Goal: Transaction & Acquisition: Obtain resource

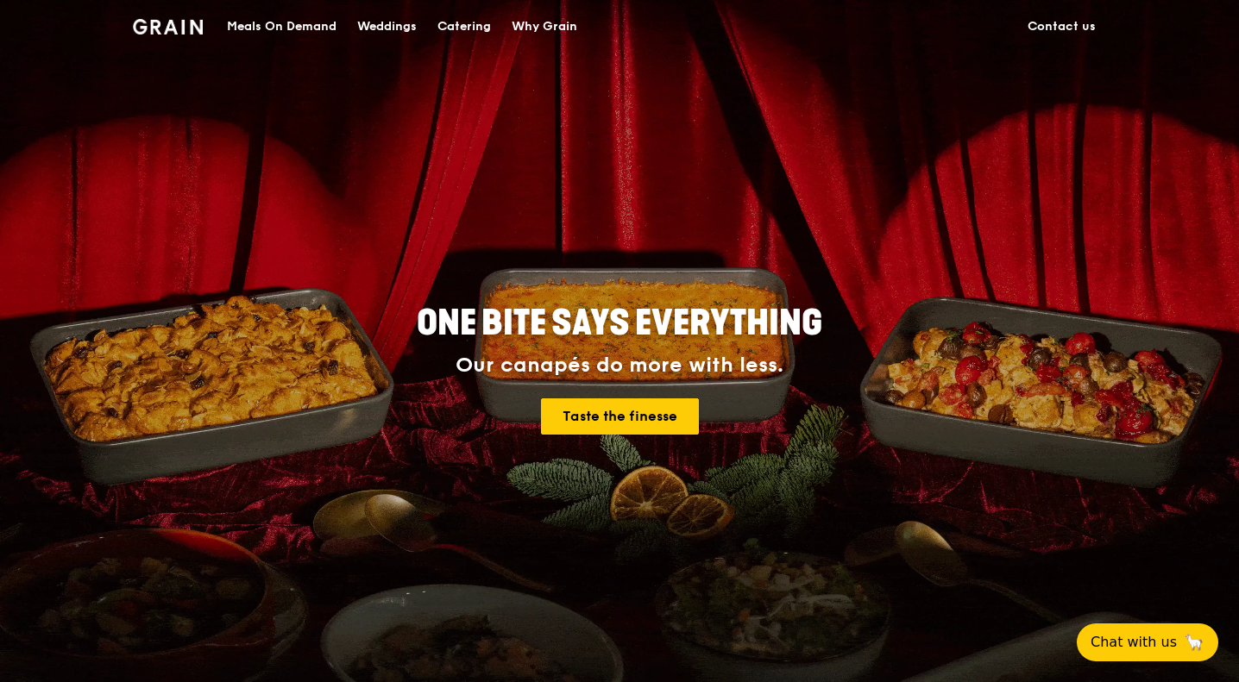
click at [291, 32] on div "Meals On Demand" at bounding box center [282, 27] width 110 height 52
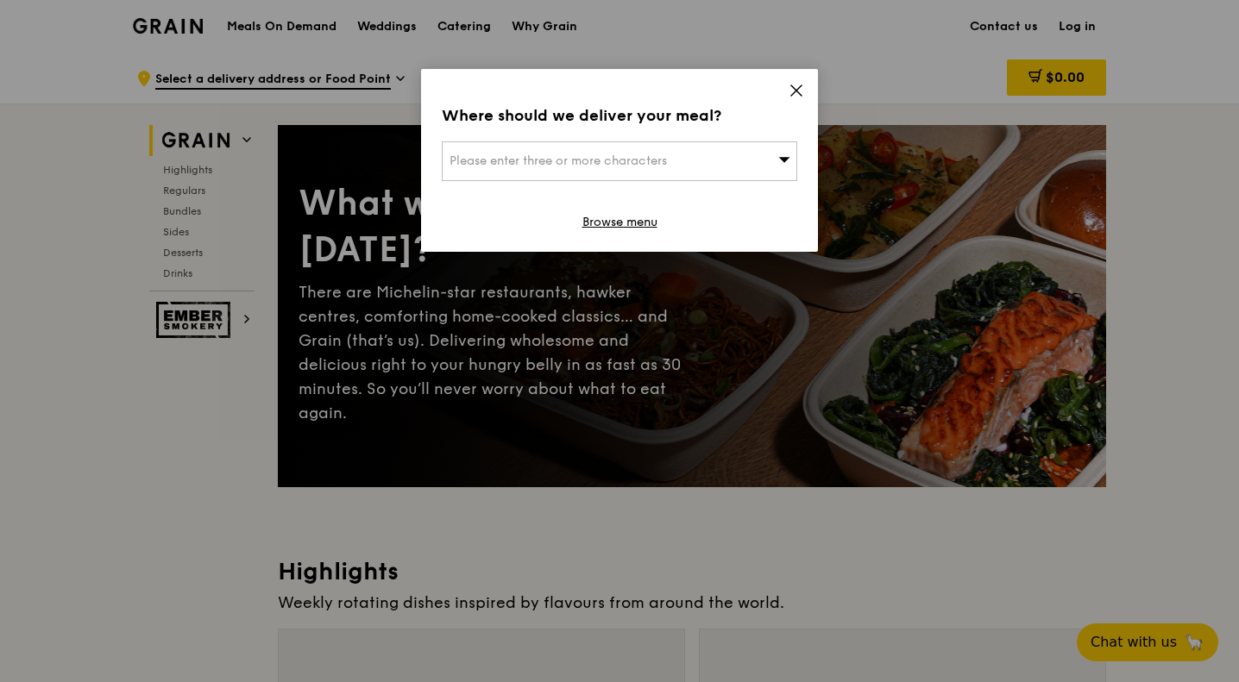
click at [797, 91] on icon at bounding box center [796, 90] width 10 height 10
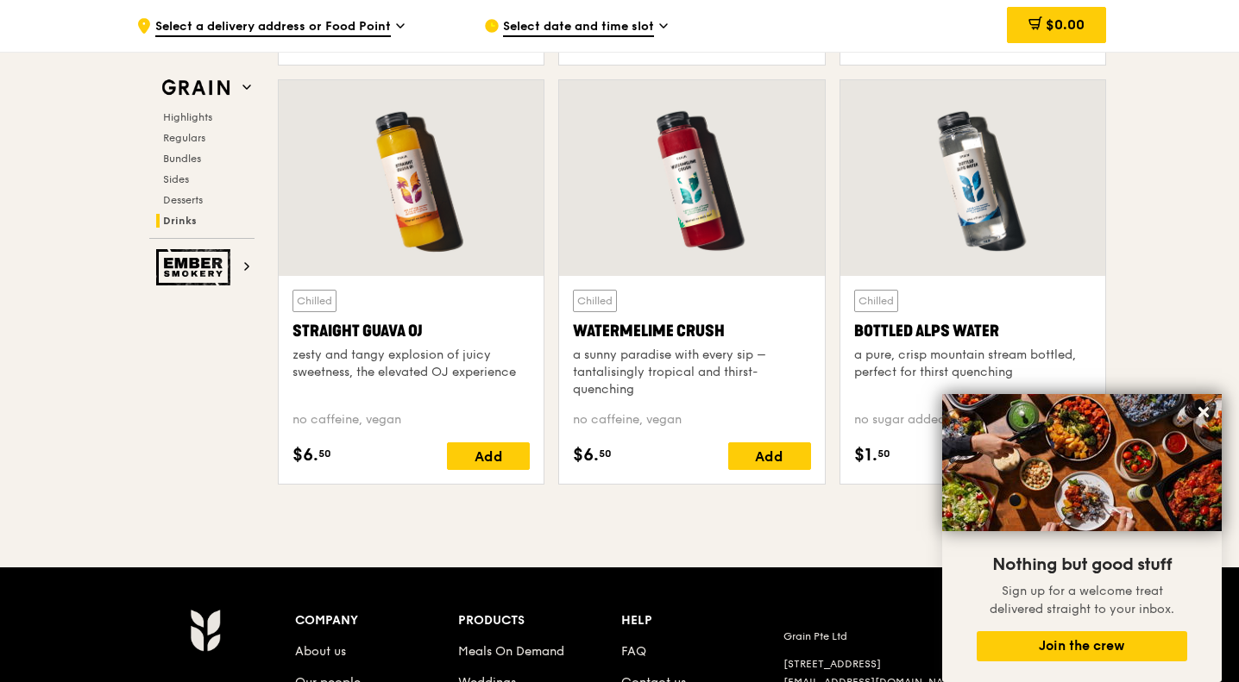
scroll to position [6787, 0]
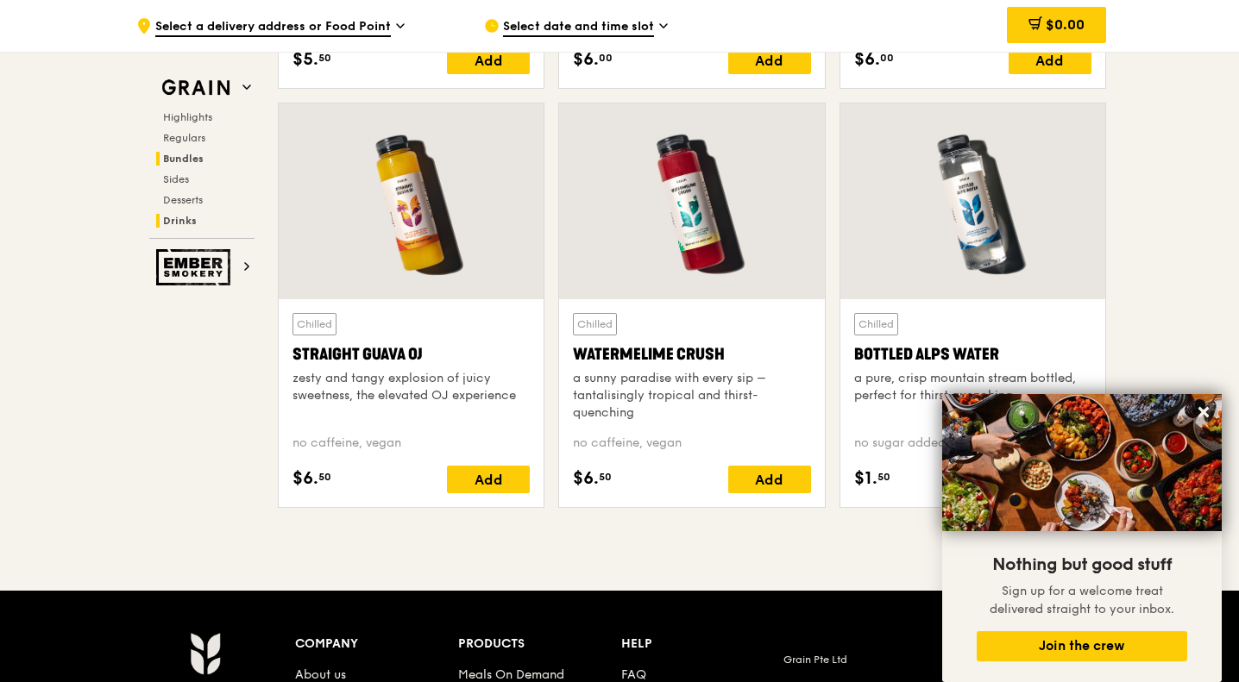
click at [189, 161] on span "Bundles" at bounding box center [183, 159] width 41 height 12
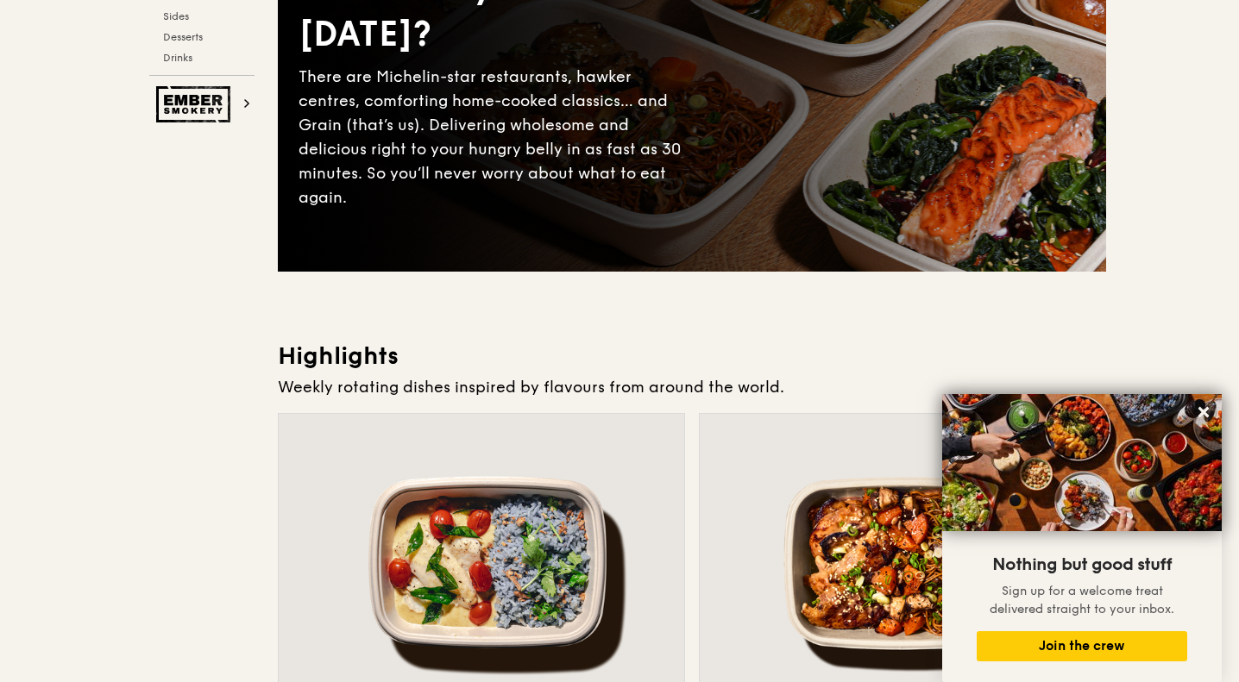
scroll to position [0, 0]
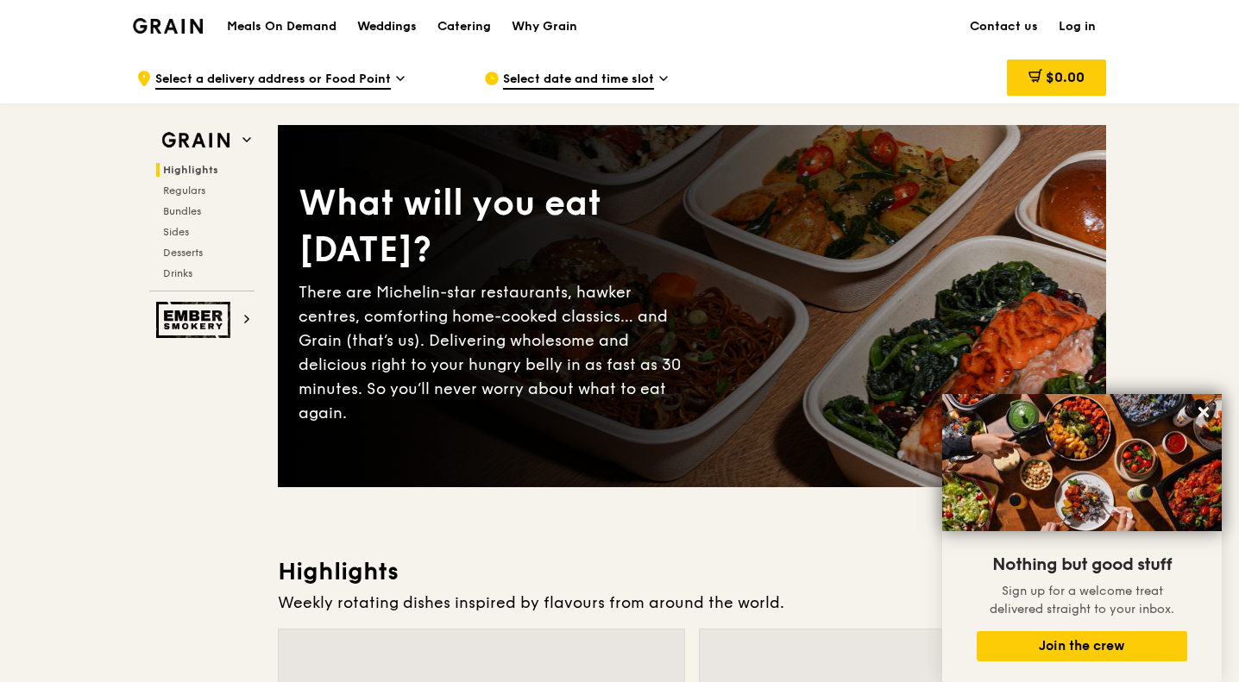
click at [410, 30] on div "Weddings" at bounding box center [387, 27] width 60 height 52
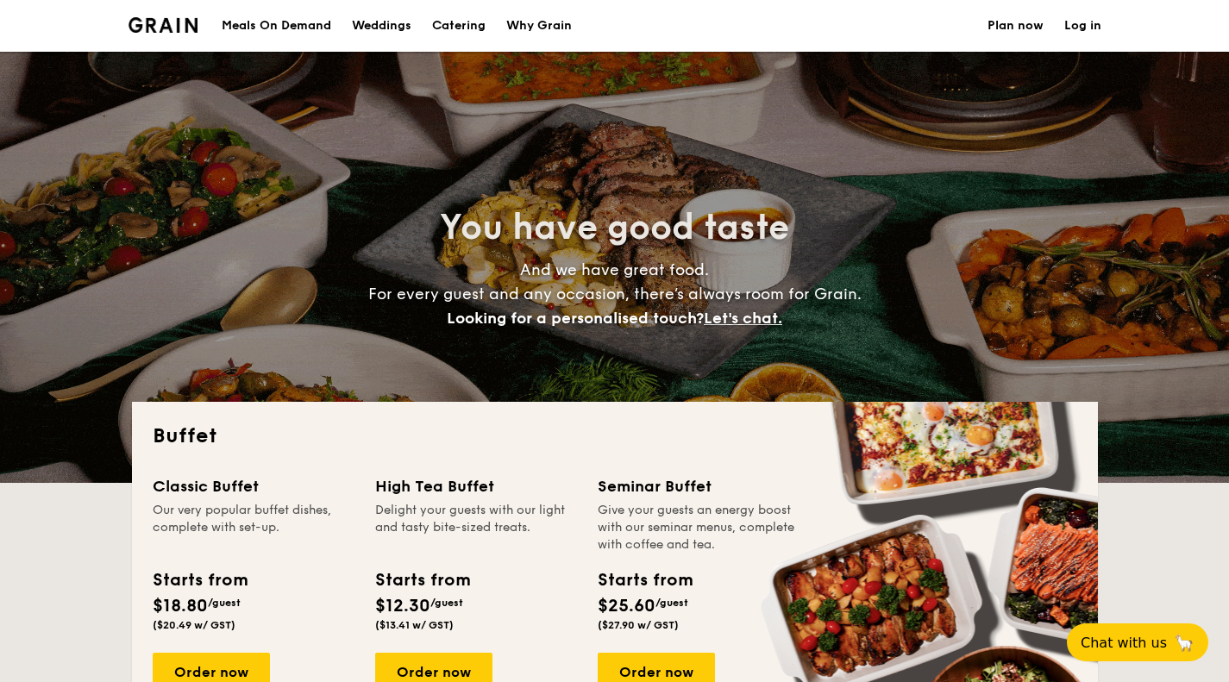
select select
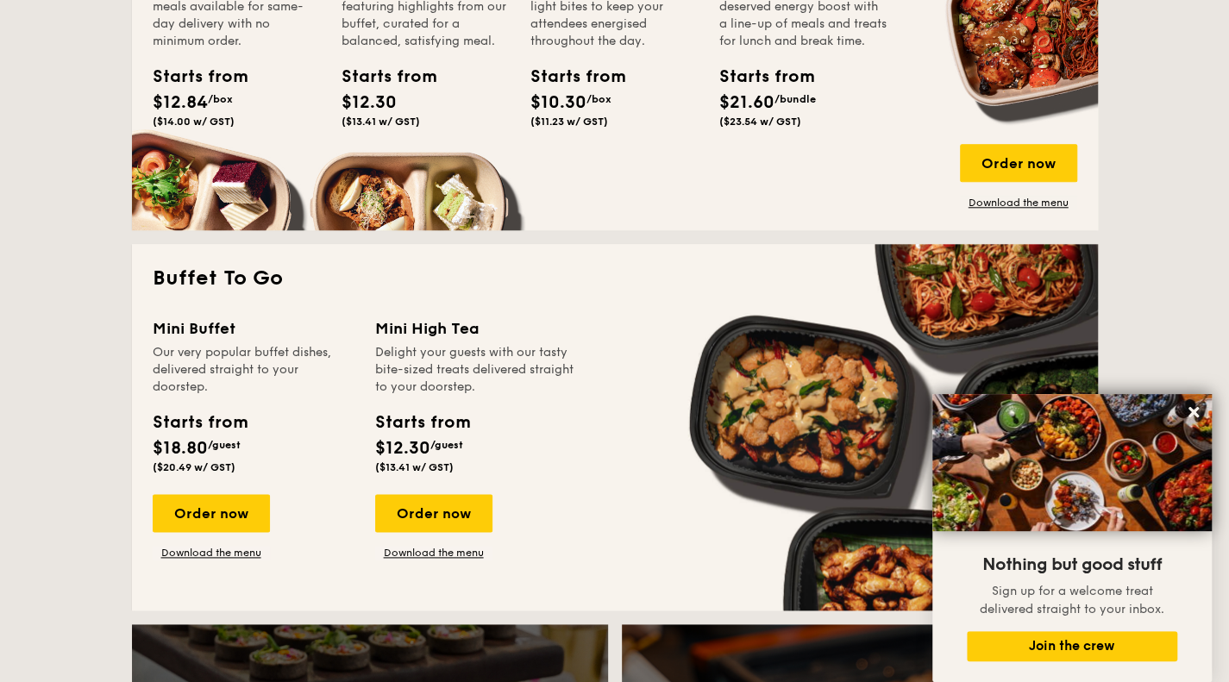
scroll to position [862, 0]
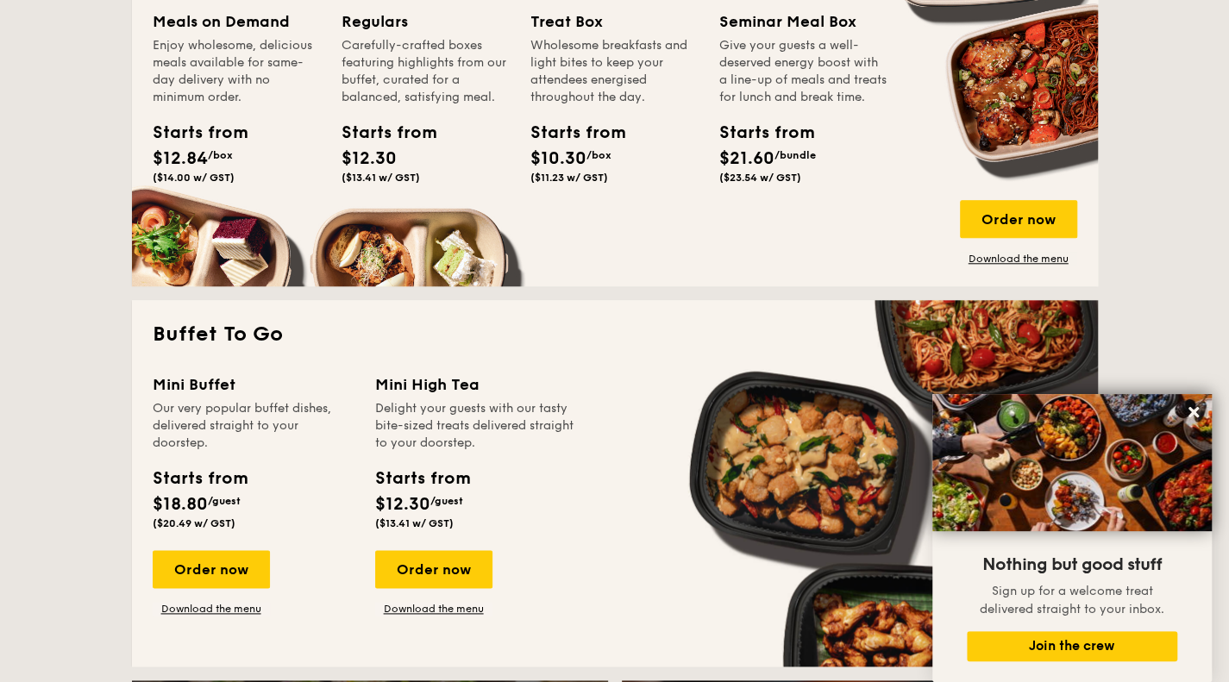
click at [229, 605] on link "Download the menu" at bounding box center [211, 609] width 117 height 14
